Goal: Entertainment & Leisure: Consume media (video, audio)

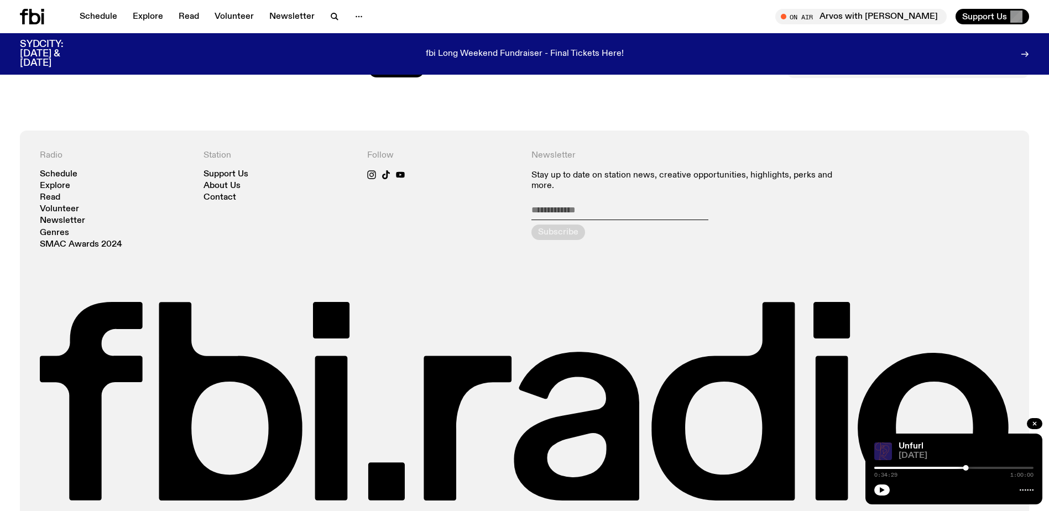
scroll to position [1804, 0]
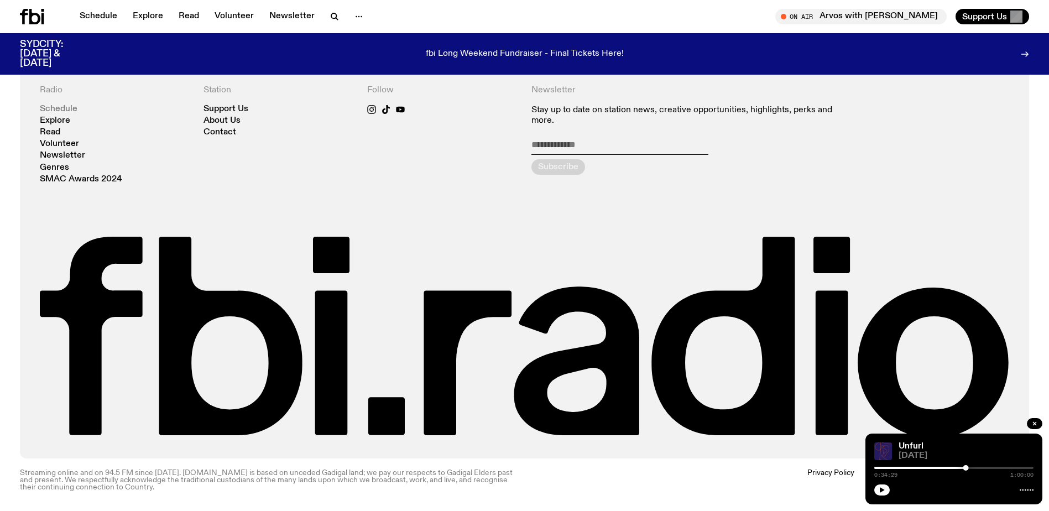
click at [62, 113] on link "Schedule" at bounding box center [59, 109] width 38 height 8
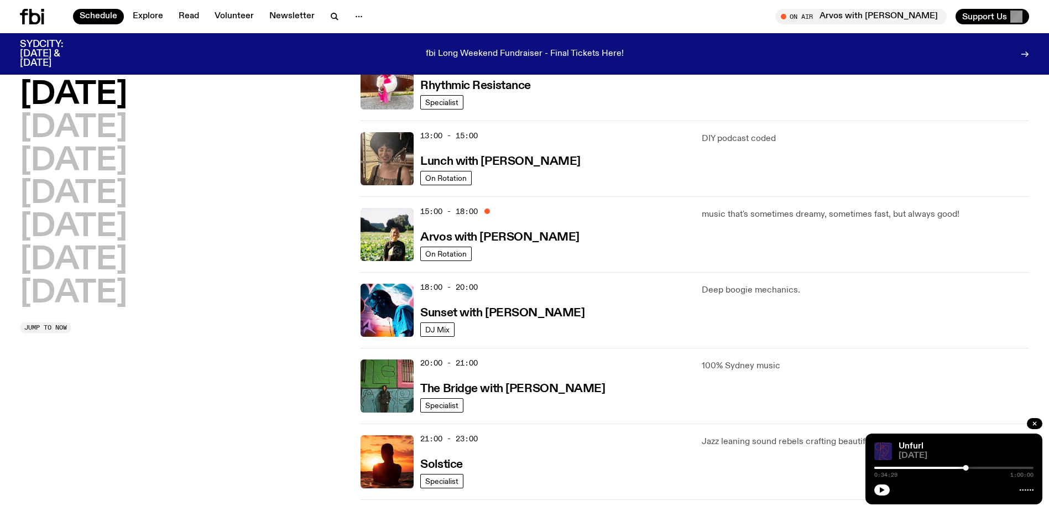
scroll to position [325, 0]
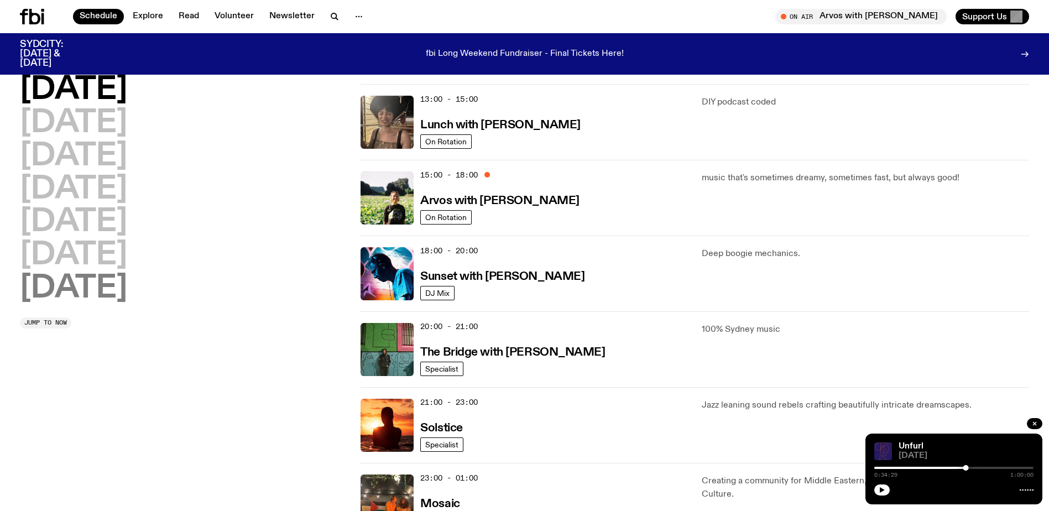
click at [106, 285] on h2 "[DATE]" at bounding box center [73, 288] width 107 height 31
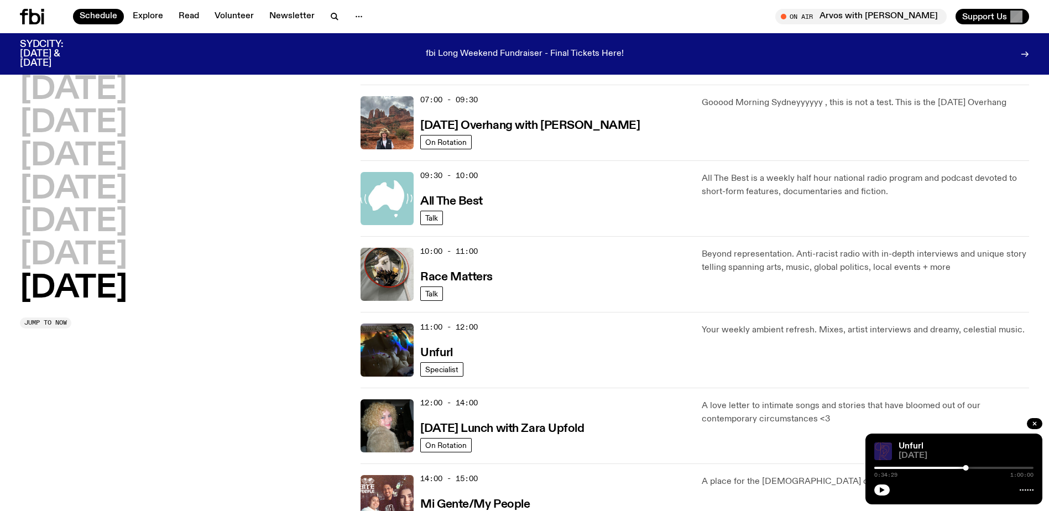
scroll to position [197, 0]
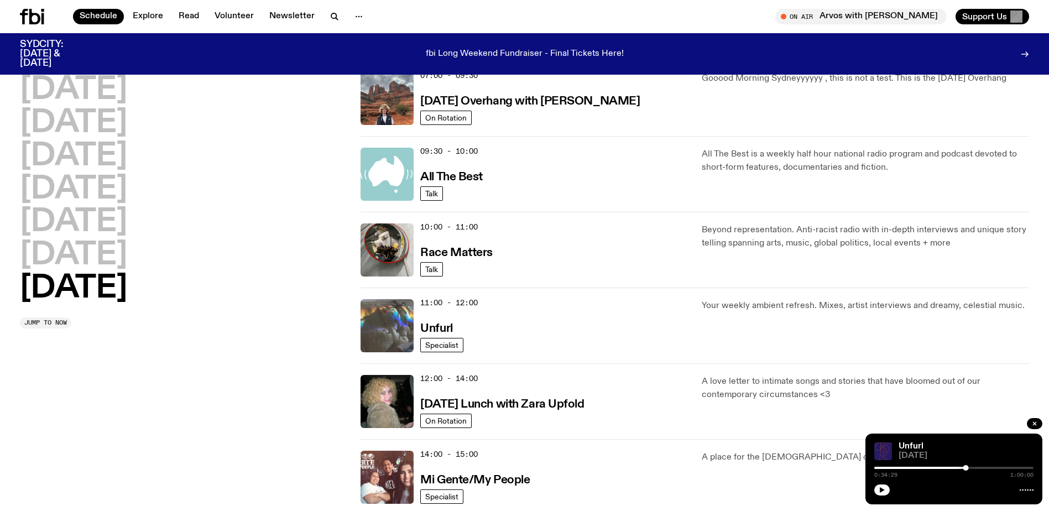
click at [410, 329] on img at bounding box center [387, 325] width 53 height 53
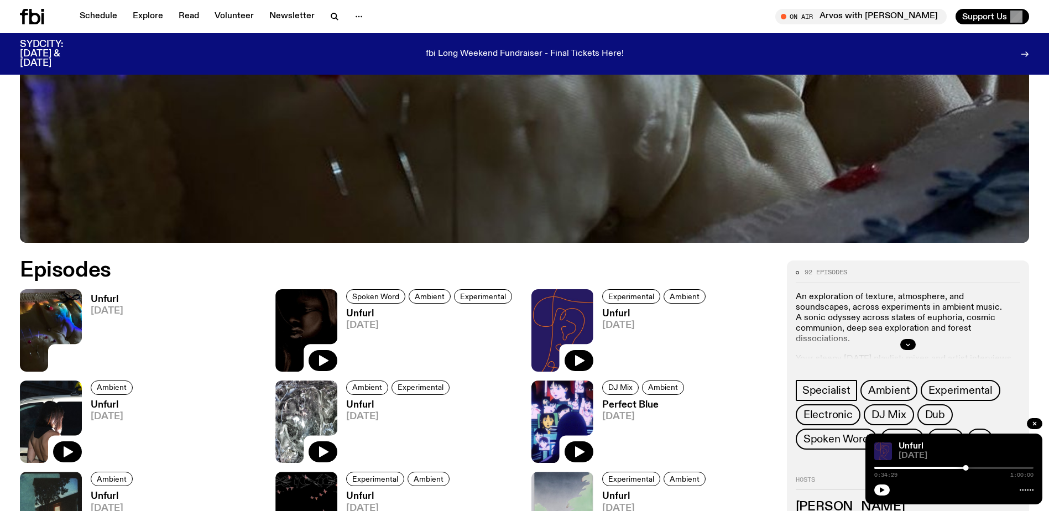
scroll to position [547, 0]
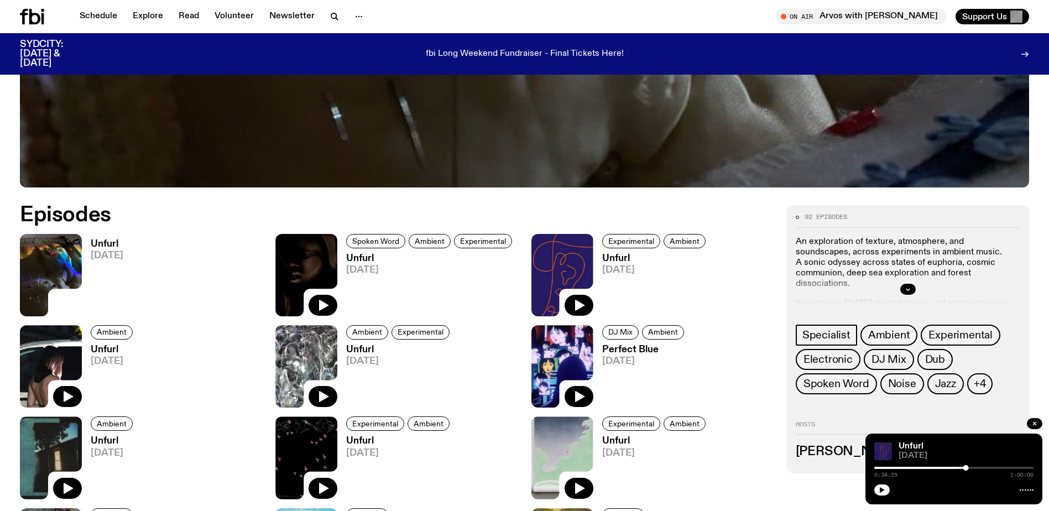
click at [53, 257] on img at bounding box center [51, 275] width 62 height 82
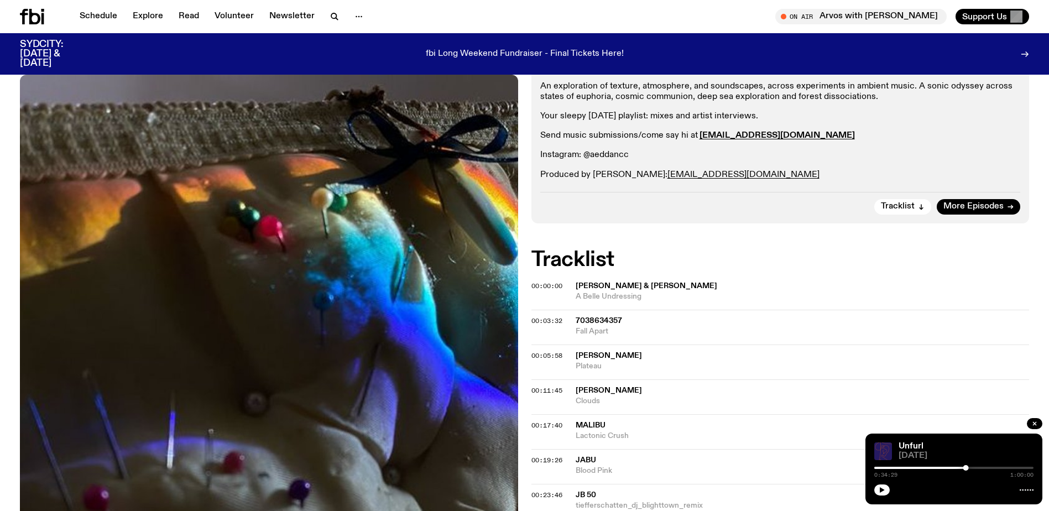
scroll to position [221, 0]
click at [606, 282] on span "[PERSON_NAME] & [PERSON_NAME]" at bounding box center [647, 286] width 142 height 8
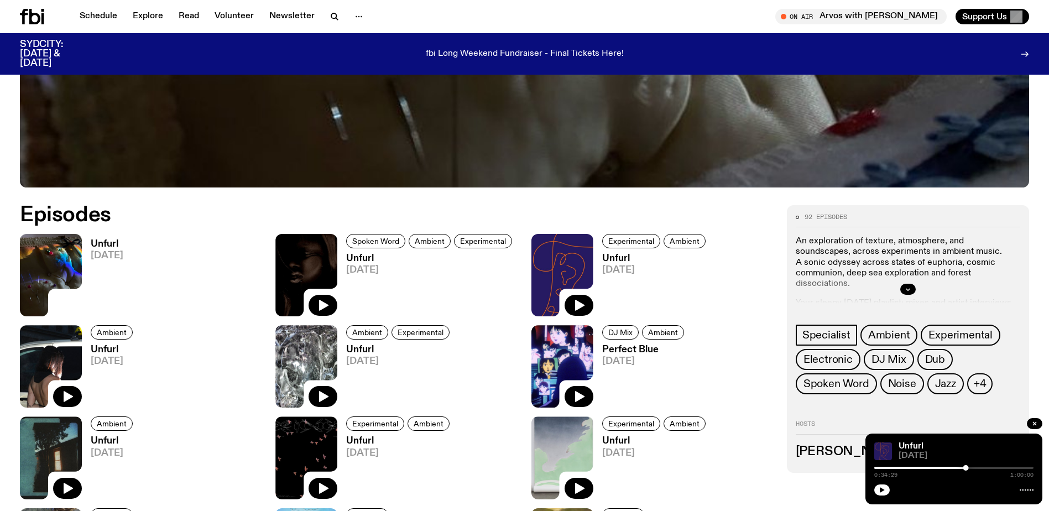
scroll to position [602, 0]
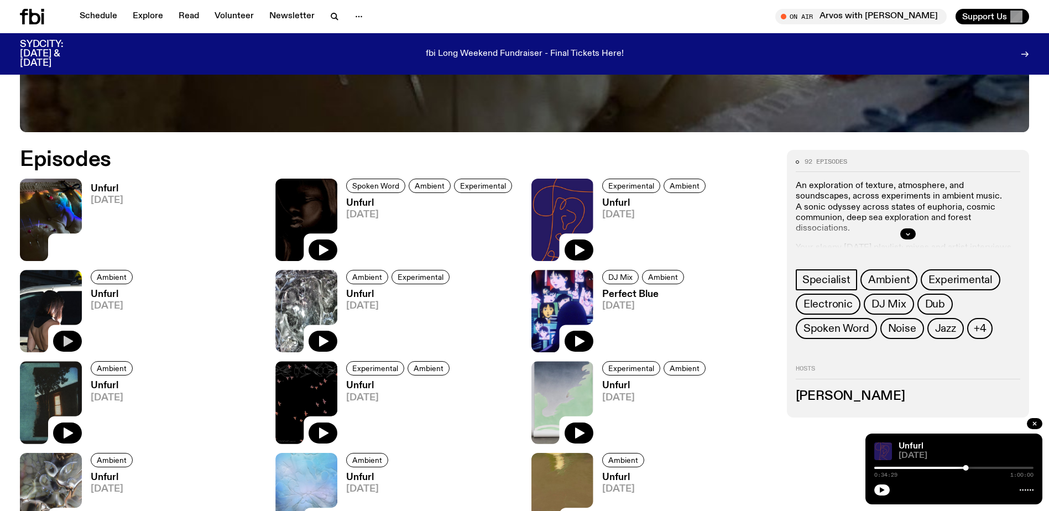
click at [56, 334] on div at bounding box center [67, 342] width 29 height 22
click at [59, 345] on button "button" at bounding box center [67, 341] width 29 height 21
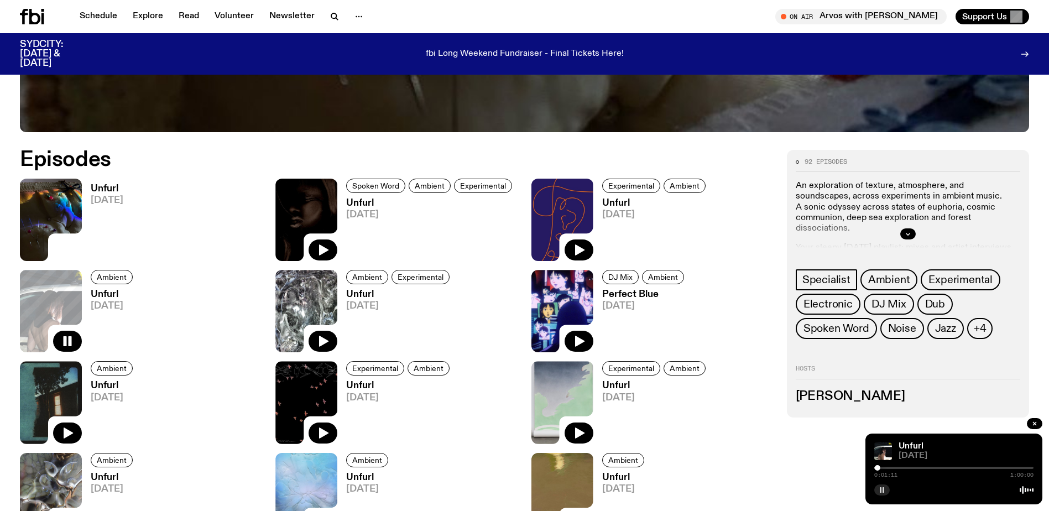
click at [876, 494] on div at bounding box center [953, 488] width 159 height 13
click at [877, 490] on button "button" at bounding box center [881, 489] width 15 height 11
click at [880, 491] on icon "button" at bounding box center [882, 490] width 7 height 7
click at [882, 493] on icon "button" at bounding box center [882, 490] width 7 height 7
